Goal: Task Accomplishment & Management: Use online tool/utility

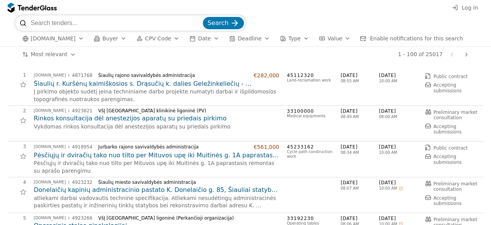
click at [473, 8] on span "Log in" at bounding box center [470, 8] width 16 height 6
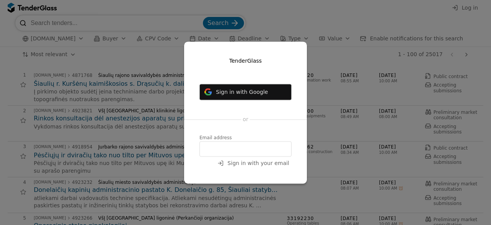
click at [240, 142] on input "email" at bounding box center [246, 148] width 92 height 15
click at [239, 142] on input "email" at bounding box center [246, 148] width 92 height 15
type input "evaldas@polipo.io"
click at [260, 160] on span "Sign in with your email" at bounding box center [259, 163] width 62 height 6
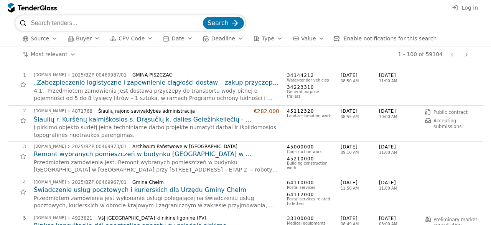
click at [94, 17] on input "search" at bounding box center [116, 22] width 171 height 15
